Goal: Information Seeking & Learning: Learn about a topic

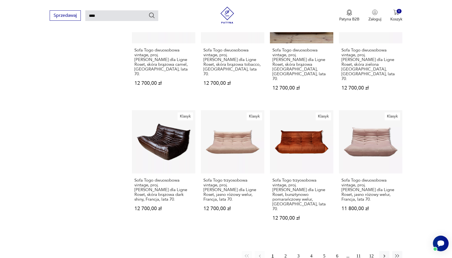
scroll to position [401, 0]
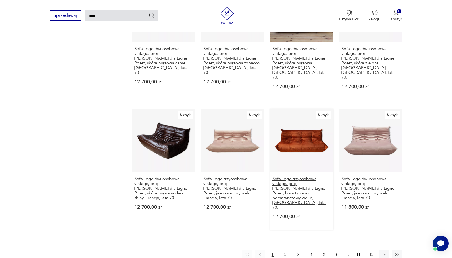
click at [294, 177] on h3 "Sofa Togo trzyosobowa vintage, proj. [PERSON_NAME] dla Ligne Roset, bursztynowo…" at bounding box center [301, 193] width 58 height 33
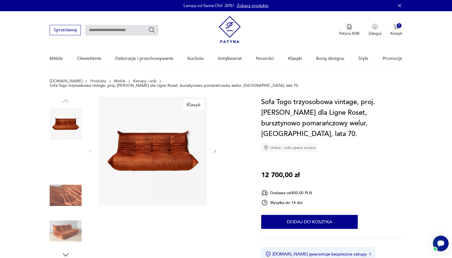
click at [74, 151] on img at bounding box center [66, 160] width 32 height 32
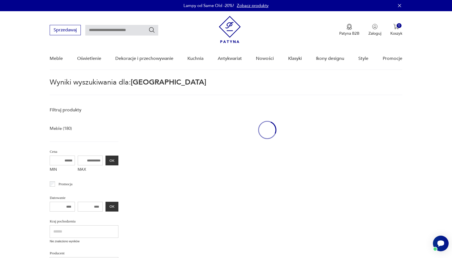
type input "****"
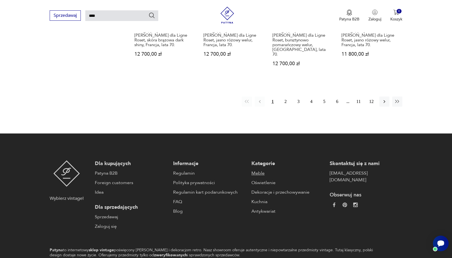
scroll to position [455, 0]
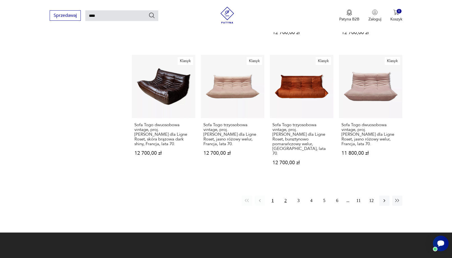
click at [285, 196] on button "2" at bounding box center [285, 201] width 10 height 10
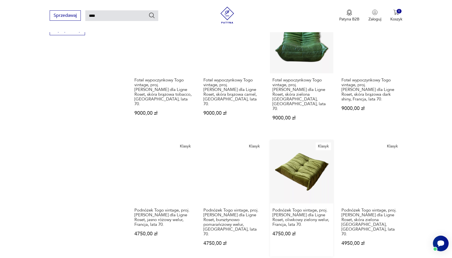
scroll to position [475, 0]
